Goal: Task Accomplishment & Management: Use online tool/utility

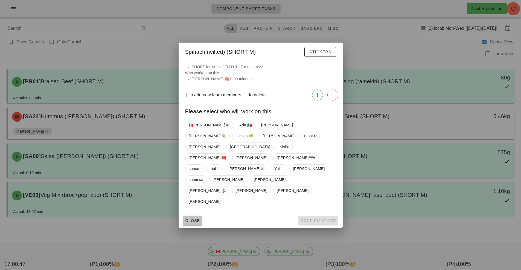
click at [193, 219] on span "Close" at bounding box center [192, 221] width 15 height 4
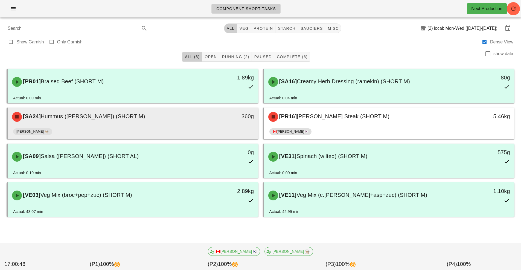
click at [155, 126] on div "[PERSON_NAME] 👨🏼‍🍳" at bounding box center [133, 132] width 240 height 13
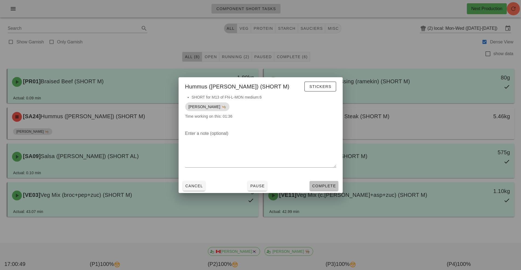
click at [321, 185] on span "Complete" at bounding box center [324, 186] width 24 height 4
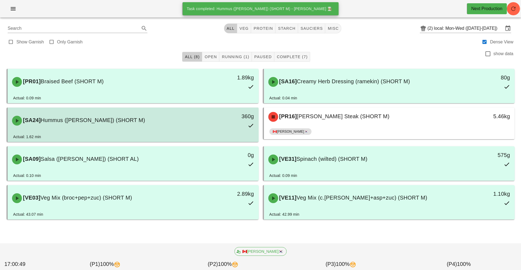
click at [178, 124] on div "[SA24] Hummus ([PERSON_NAME]) (SHORT M)" at bounding box center [102, 121] width 186 height 16
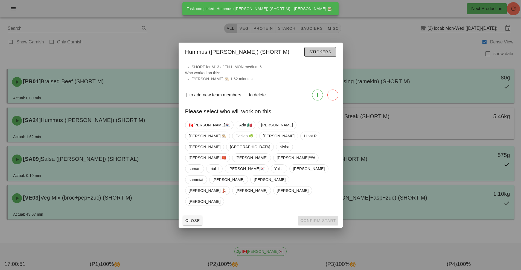
click at [315, 54] on span "Stickers" at bounding box center [320, 52] width 22 height 4
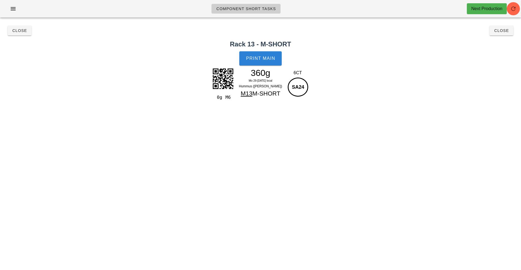
click at [265, 64] on button "Print Main" at bounding box center [260, 58] width 42 height 14
click at [22, 34] on button "Close" at bounding box center [20, 31] width 24 height 10
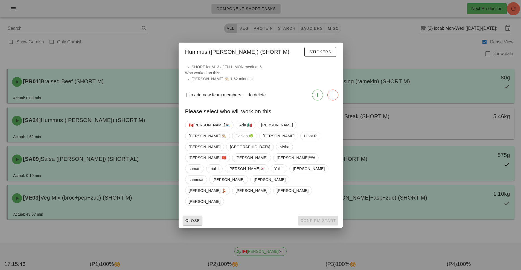
click at [191, 216] on button "Close" at bounding box center [192, 221] width 19 height 10
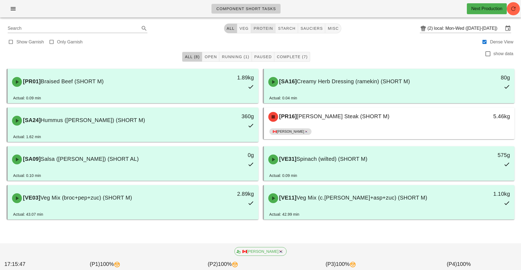
click at [264, 30] on span "protein" at bounding box center [263, 28] width 20 height 4
type input "team:protein"
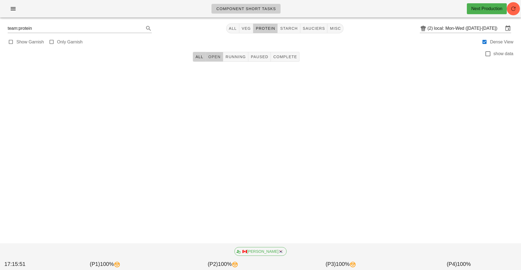
click at [214, 57] on span "Open" at bounding box center [214, 57] width 13 height 4
click at [196, 59] on button "All" at bounding box center [199, 57] width 13 height 10
click at [236, 60] on button "Running" at bounding box center [235, 57] width 25 height 10
click at [227, 27] on button "All" at bounding box center [232, 29] width 13 height 10
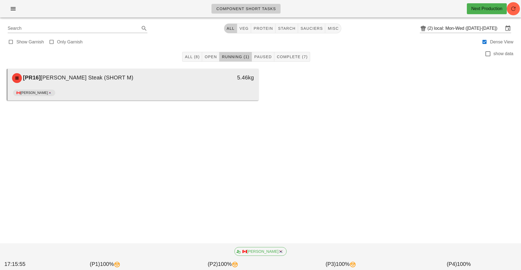
click at [169, 85] on div "[PR16] [PERSON_NAME] Steak (SHORT M)" at bounding box center [102, 78] width 186 height 16
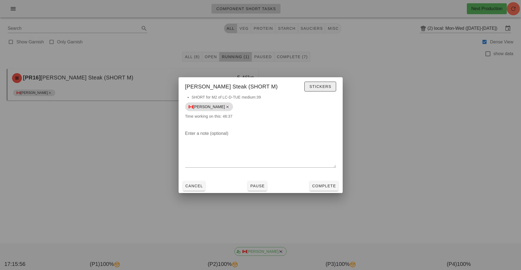
click at [327, 87] on span "Stickers" at bounding box center [320, 86] width 22 height 4
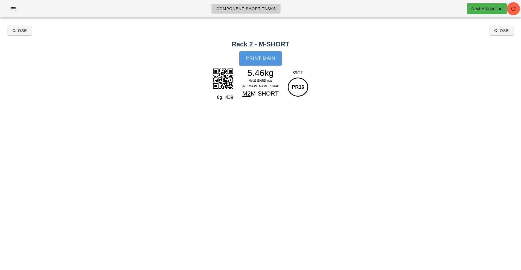
click at [277, 59] on button "Print Main" at bounding box center [260, 58] width 42 height 14
click at [259, 56] on span "Print Main" at bounding box center [261, 58] width 30 height 5
click at [20, 34] on button "Close" at bounding box center [20, 31] width 24 height 10
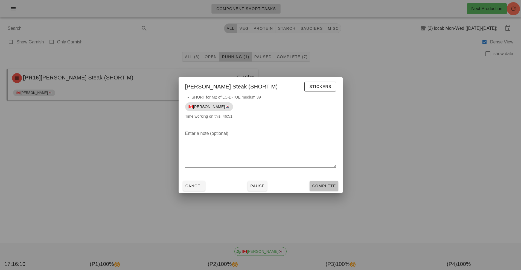
click at [323, 187] on span "Complete" at bounding box center [324, 186] width 24 height 4
